Goal: Task Accomplishment & Management: Manage account settings

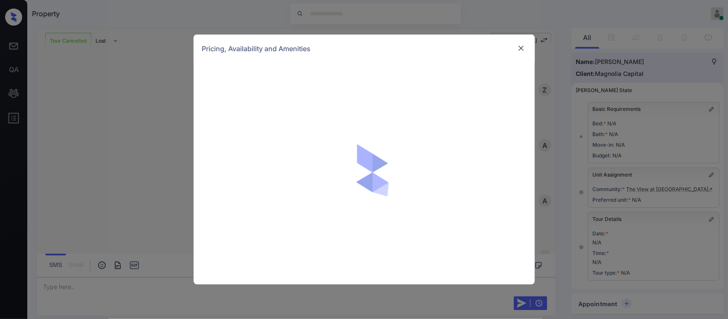
scroll to position [478, 0]
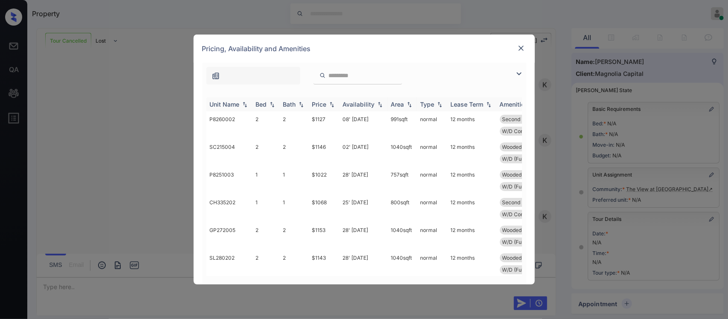
click at [329, 103] on img at bounding box center [331, 104] width 9 height 6
click at [325, 128] on td "$962" at bounding box center [324, 125] width 31 height 28
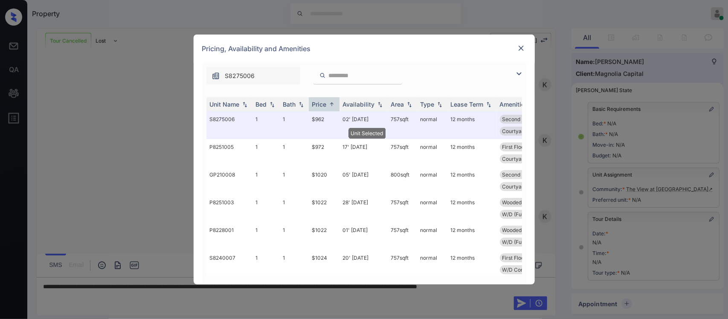
click at [523, 47] on img at bounding box center [521, 48] width 9 height 9
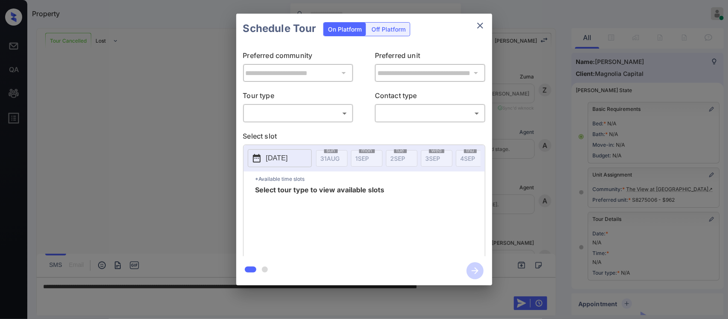
scroll to position [105, 0]
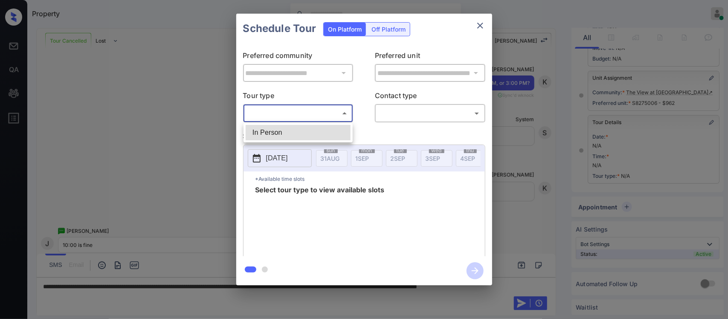
click at [297, 112] on body "Property Almas Zainab Online Set yourself offline Set yourself on break Profile…" at bounding box center [364, 159] width 728 height 319
click at [291, 139] on li "In Person" at bounding box center [298, 132] width 105 height 15
type input "********"
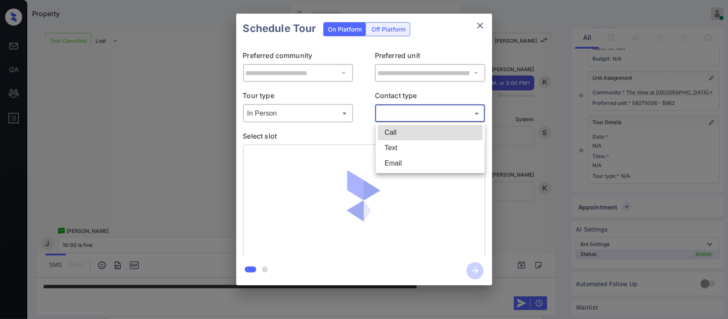
click at [430, 116] on body "Property Almas Zainab Online Set yourself offline Set yourself on break Profile…" at bounding box center [364, 159] width 728 height 319
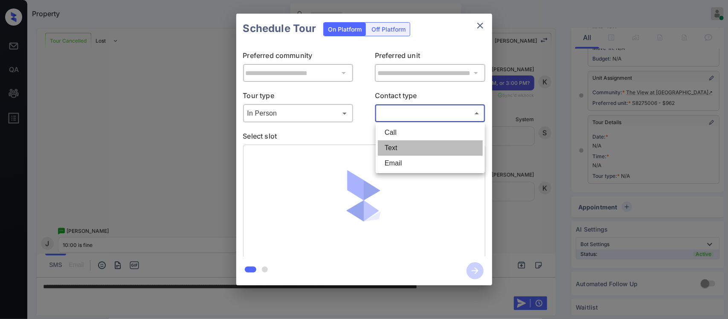
click at [416, 147] on li "Text" at bounding box center [430, 147] width 105 height 15
type input "****"
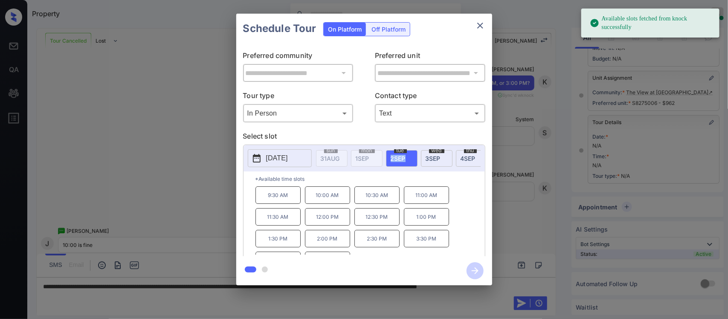
drag, startPoint x: 389, startPoint y: 158, endPoint x: 429, endPoint y: 158, distance: 40.5
click at [429, 158] on span "3 SEP" at bounding box center [432, 158] width 15 height 7
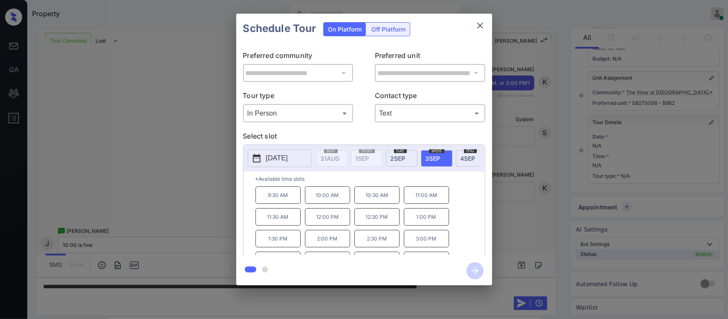
click at [335, 204] on p "10:00 AM" at bounding box center [327, 194] width 45 height 17
click at [472, 269] on icon "button" at bounding box center [474, 270] width 17 height 17
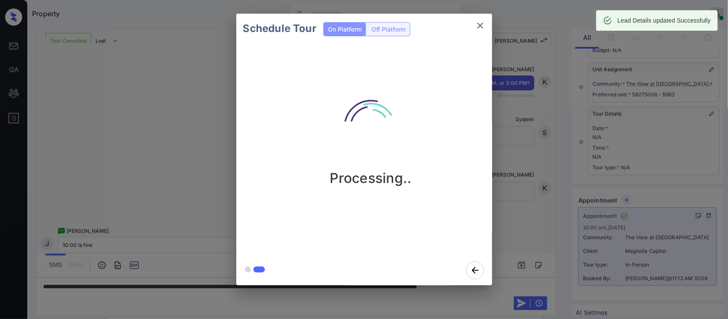
click at [548, 214] on div "Schedule Tour On Platform Off Platform Processing.." at bounding box center [364, 149] width 728 height 299
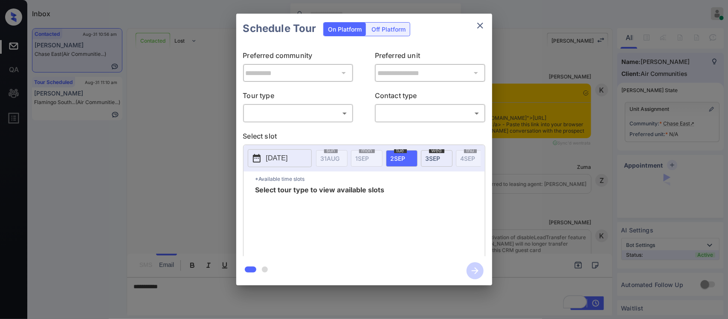
scroll to position [716, 0]
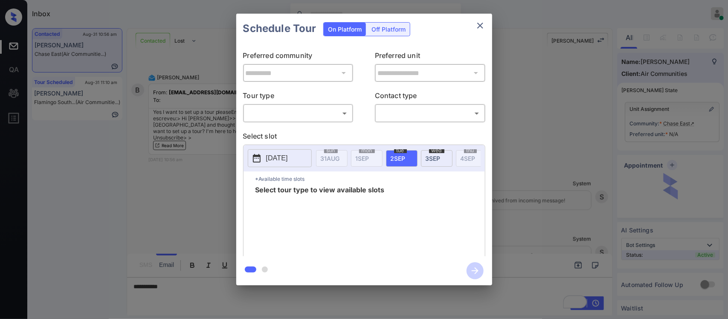
click at [325, 118] on body "Inbox Almas Zainab Online Set yourself offline Set yourself on break Profile Sw…" at bounding box center [364, 159] width 728 height 319
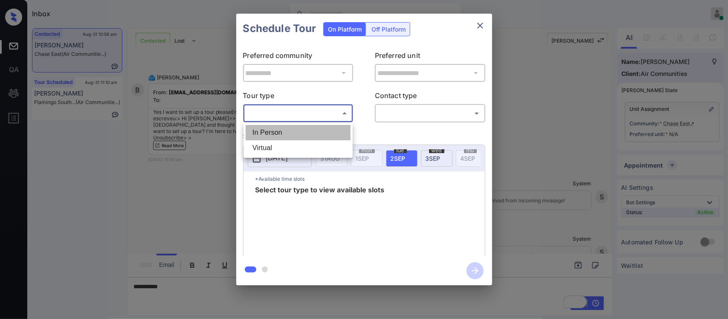
click at [322, 130] on li "In Person" at bounding box center [298, 132] width 105 height 15
type input "********"
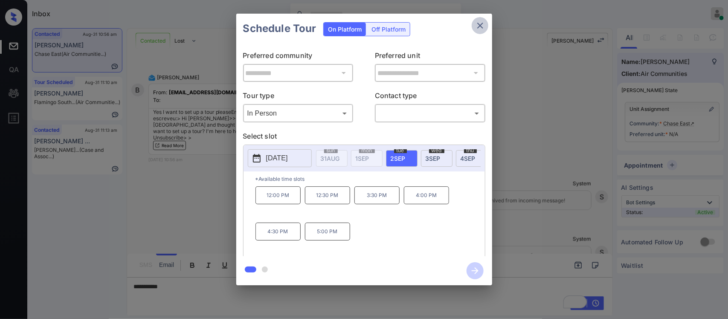
click at [478, 24] on icon "close" at bounding box center [480, 26] width 6 height 6
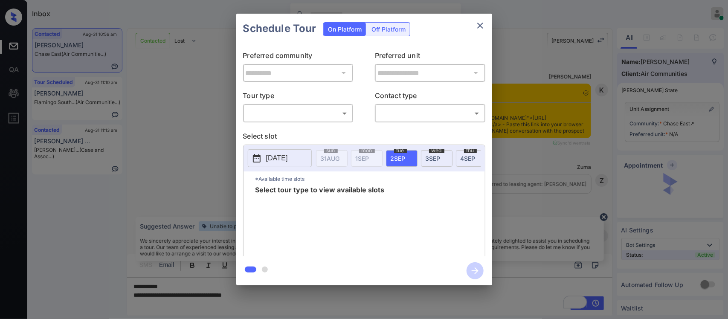
scroll to position [716, 0]
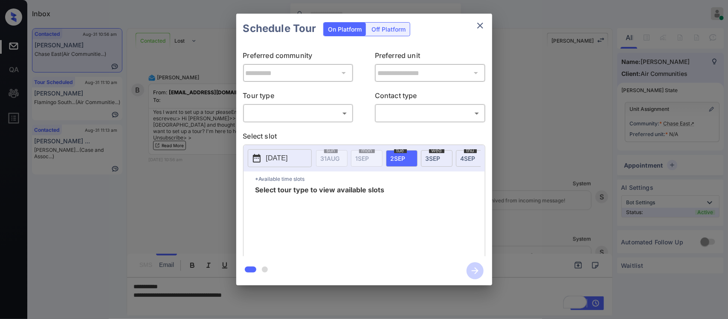
click at [346, 116] on body "Inbox Almas Zainab Online Set yourself offline Set yourself on break Profile Sw…" at bounding box center [364, 159] width 728 height 319
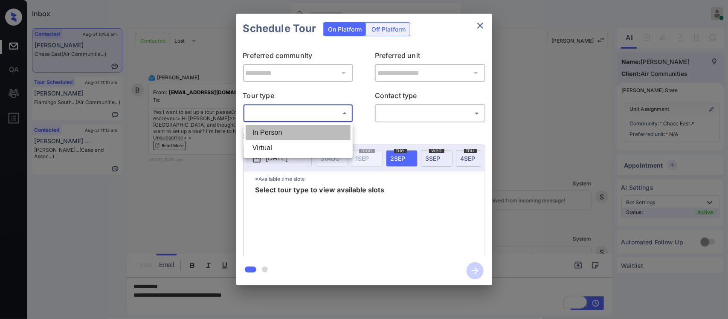
click at [341, 127] on li "In Person" at bounding box center [298, 132] width 105 height 15
type input "********"
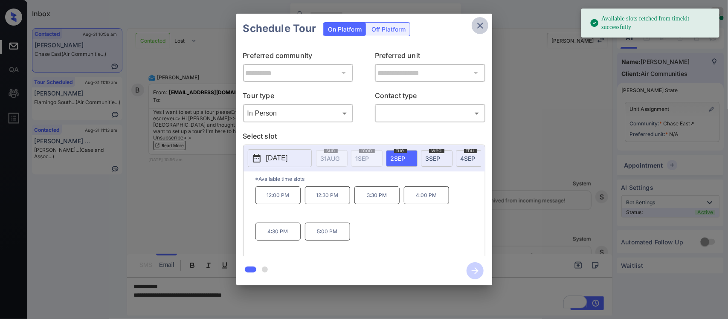
click at [478, 20] on icon "close" at bounding box center [480, 25] width 10 height 10
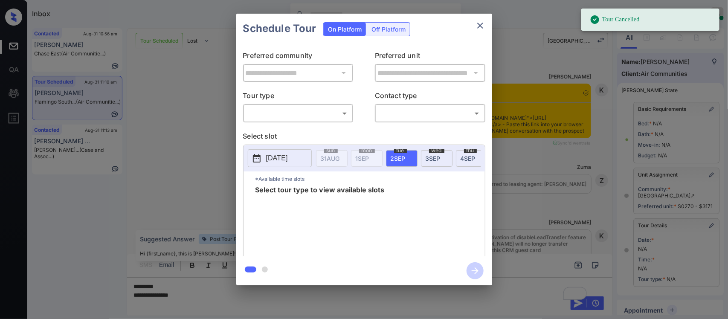
scroll to position [2002, 0]
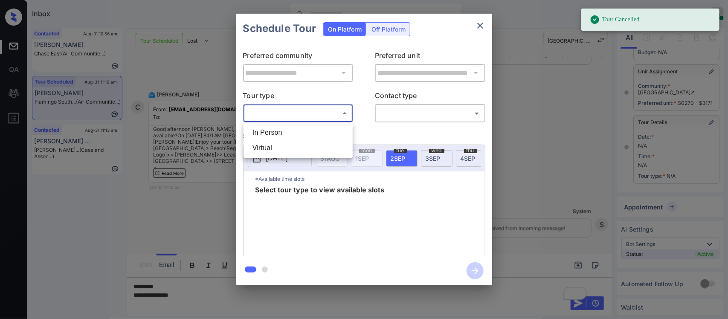
click at [298, 113] on body "Tour Cancelled Inbox [PERSON_NAME] Online Set yourself offline Set yourself on …" at bounding box center [364, 159] width 728 height 319
click at [296, 129] on li "In Person" at bounding box center [298, 132] width 105 height 15
type input "********"
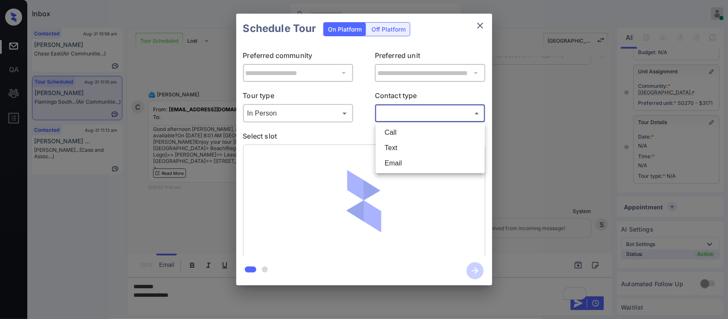
click at [401, 115] on body "Tour Cancelled Inbox [PERSON_NAME] Online Set yourself offline Set yourself on …" at bounding box center [364, 159] width 728 height 319
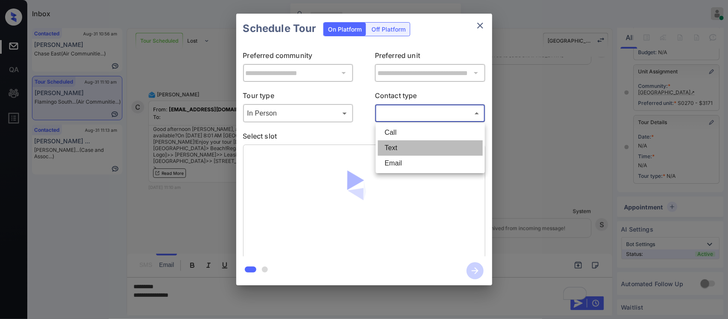
click at [397, 148] on li "Text" at bounding box center [430, 147] width 105 height 15
type input "****"
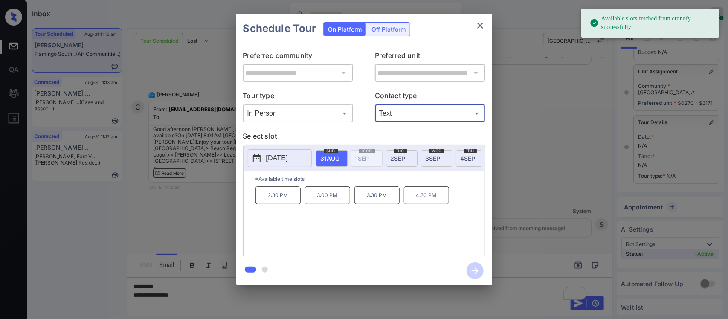
click at [316, 204] on p "3:00 PM" at bounding box center [327, 195] width 45 height 18
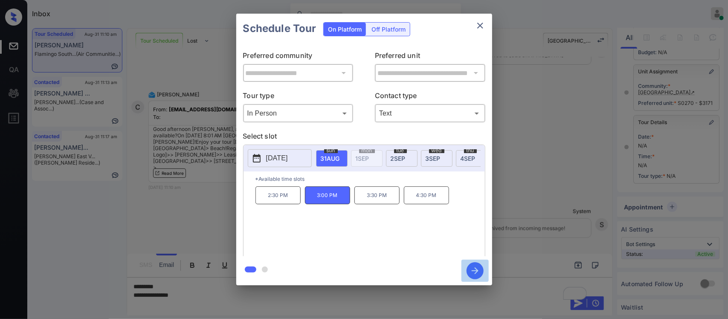
click at [484, 275] on button "button" at bounding box center [474, 271] width 27 height 22
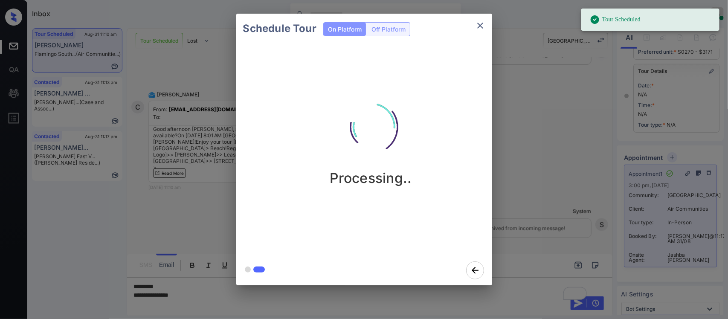
scroll to position [243, 0]
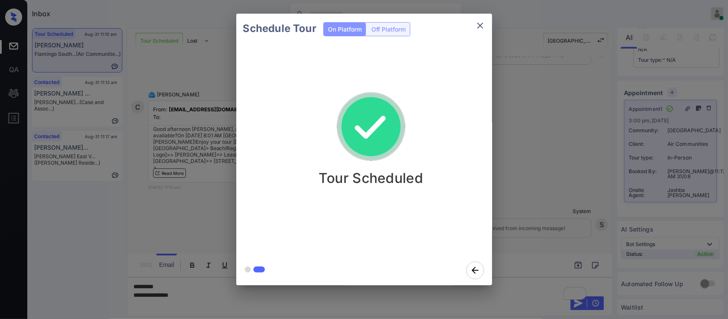
click at [561, 188] on div "Schedule Tour On Platform Off Platform Tour Scheduled" at bounding box center [364, 149] width 728 height 299
